Goal: Information Seeking & Learning: Learn about a topic

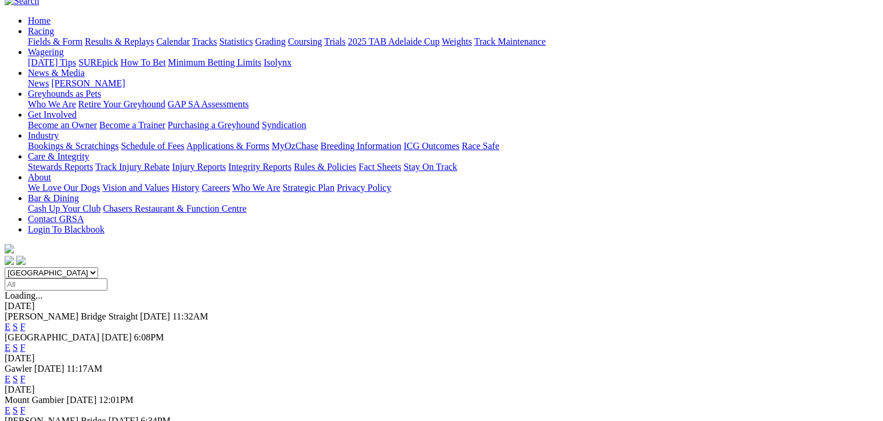
scroll to position [102, 0]
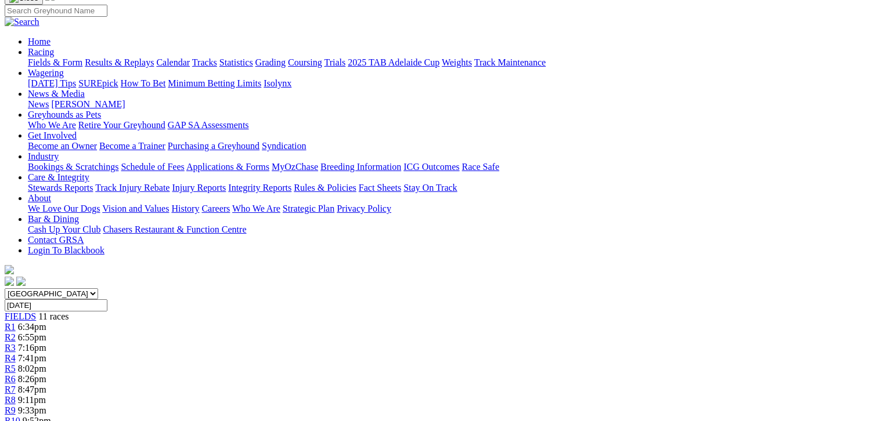
scroll to position [87, 0]
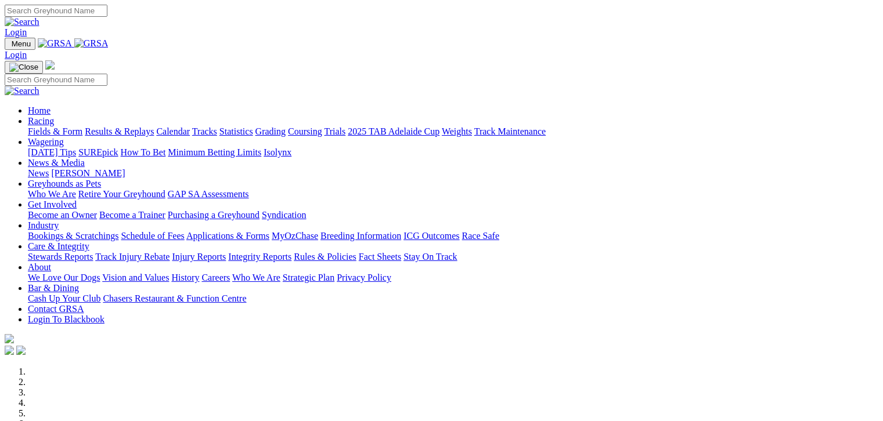
click at [33, 127] on link "Fields & Form" at bounding box center [55, 132] width 55 height 10
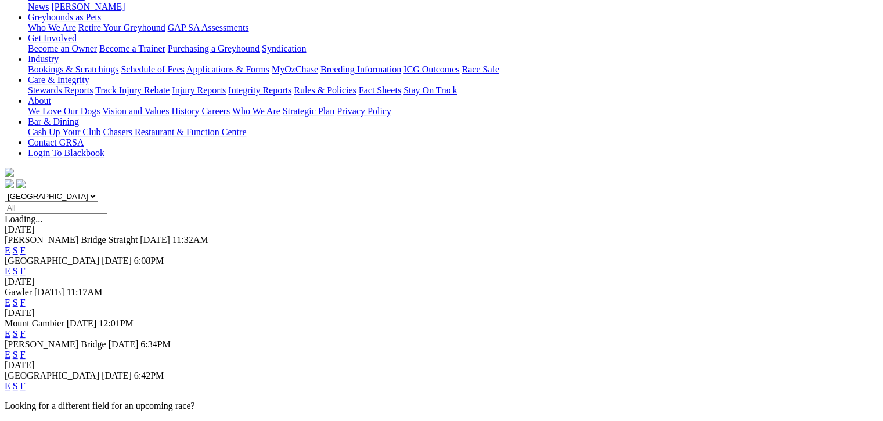
scroll to position [203, 0]
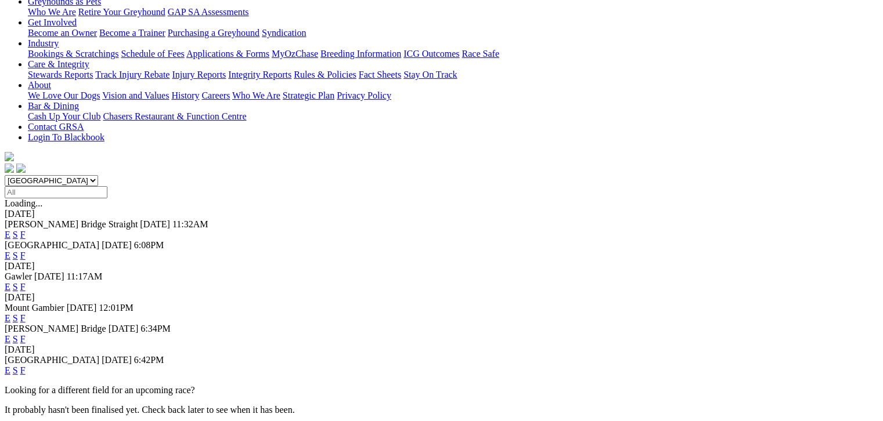
click at [26, 366] on link "F" at bounding box center [22, 371] width 5 height 10
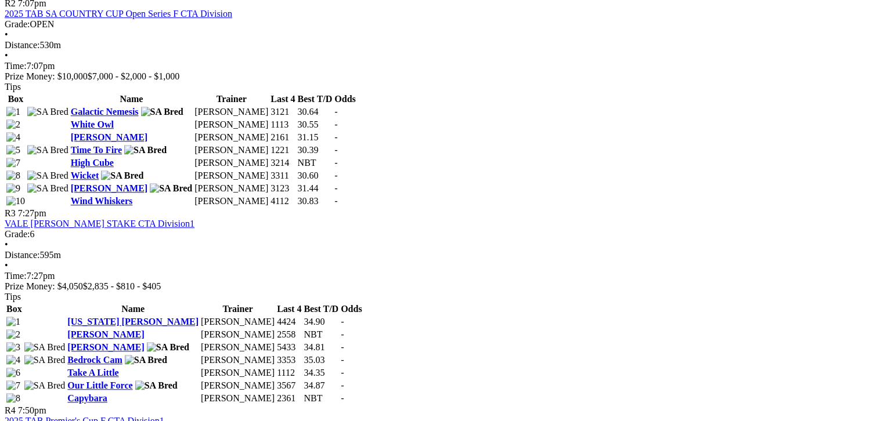
scroll to position [813, 0]
